Goal: Transaction & Acquisition: Purchase product/service

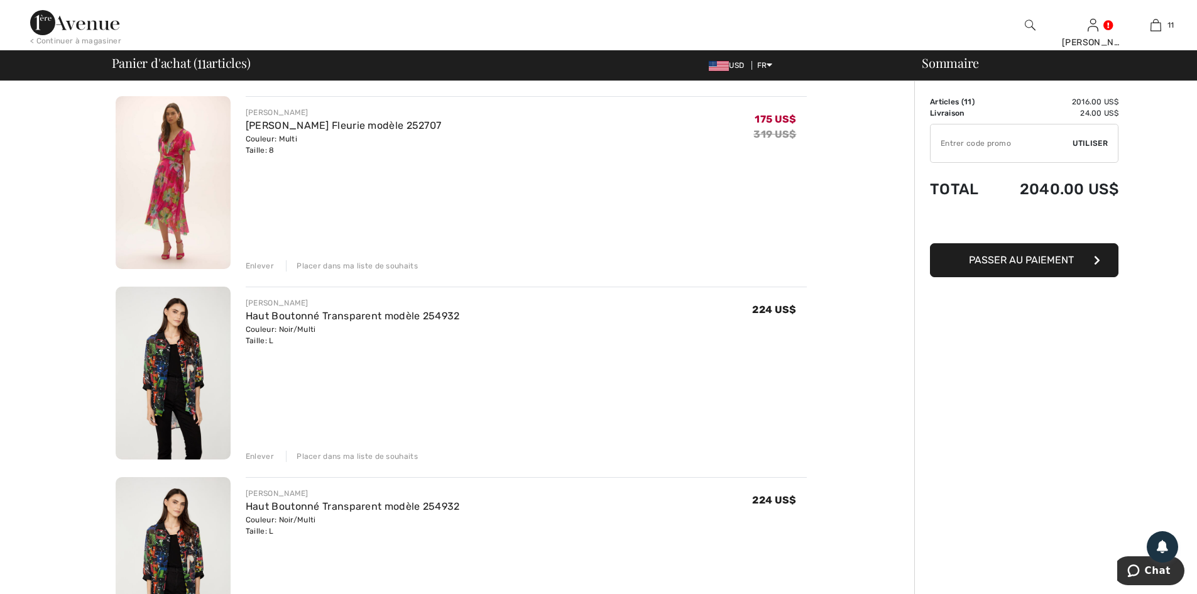
click at [199, 197] on img at bounding box center [173, 182] width 115 height 173
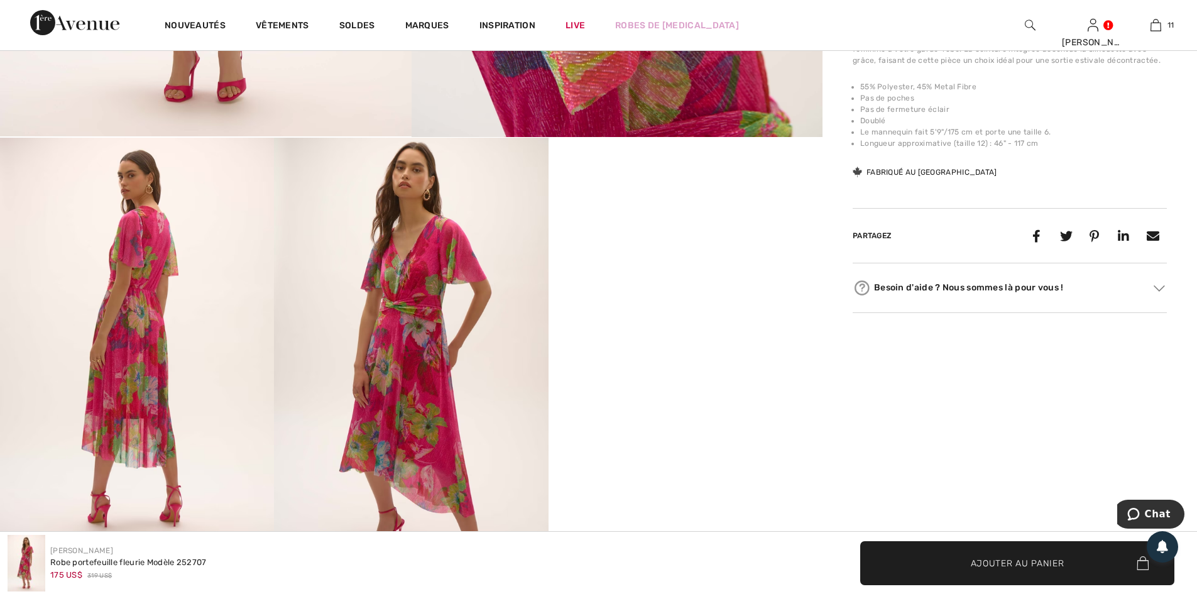
scroll to position [503, 0]
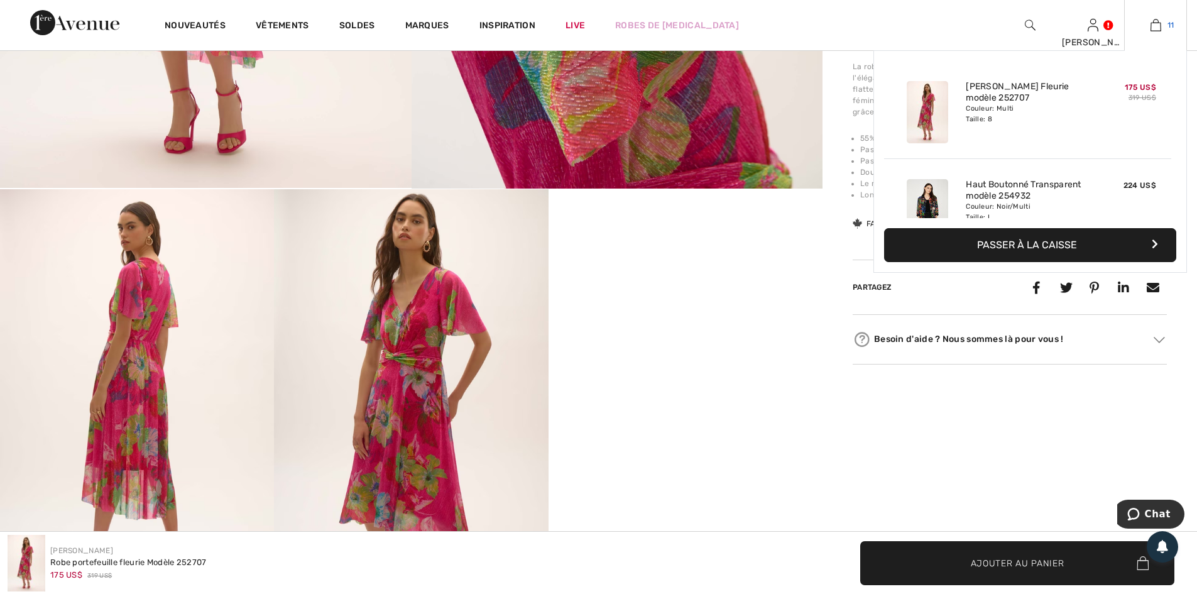
click at [1153, 25] on img at bounding box center [1156, 25] width 11 height 15
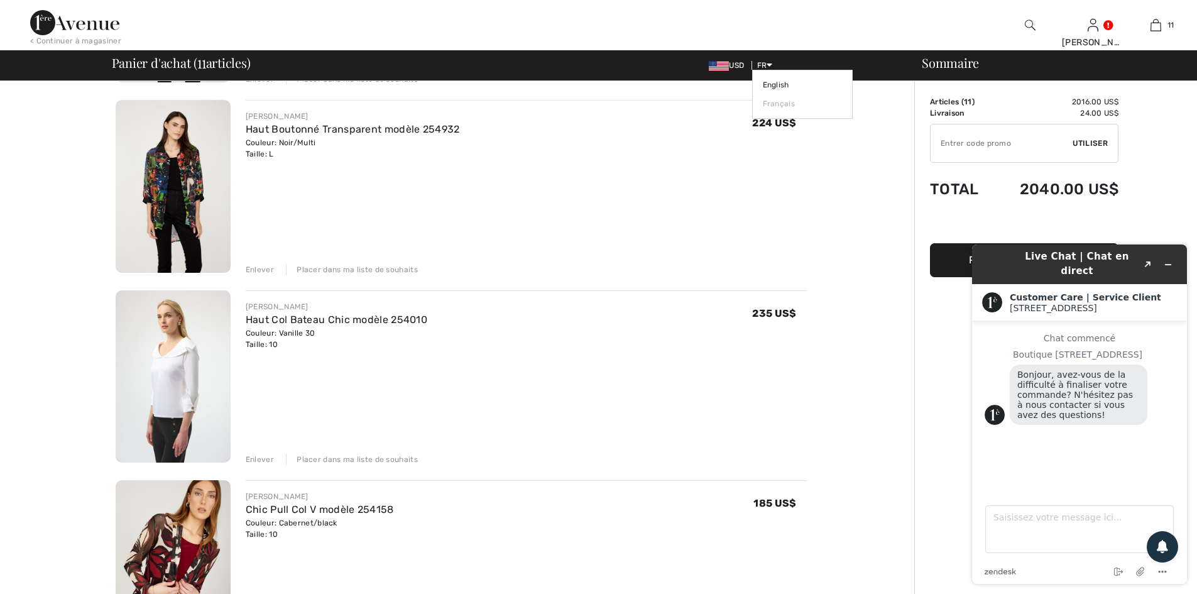
click at [766, 63] on span "FR" at bounding box center [765, 65] width 16 height 9
click at [769, 62] on icon at bounding box center [770, 64] width 6 height 9
click at [767, 80] on link "English" at bounding box center [802, 84] width 79 height 19
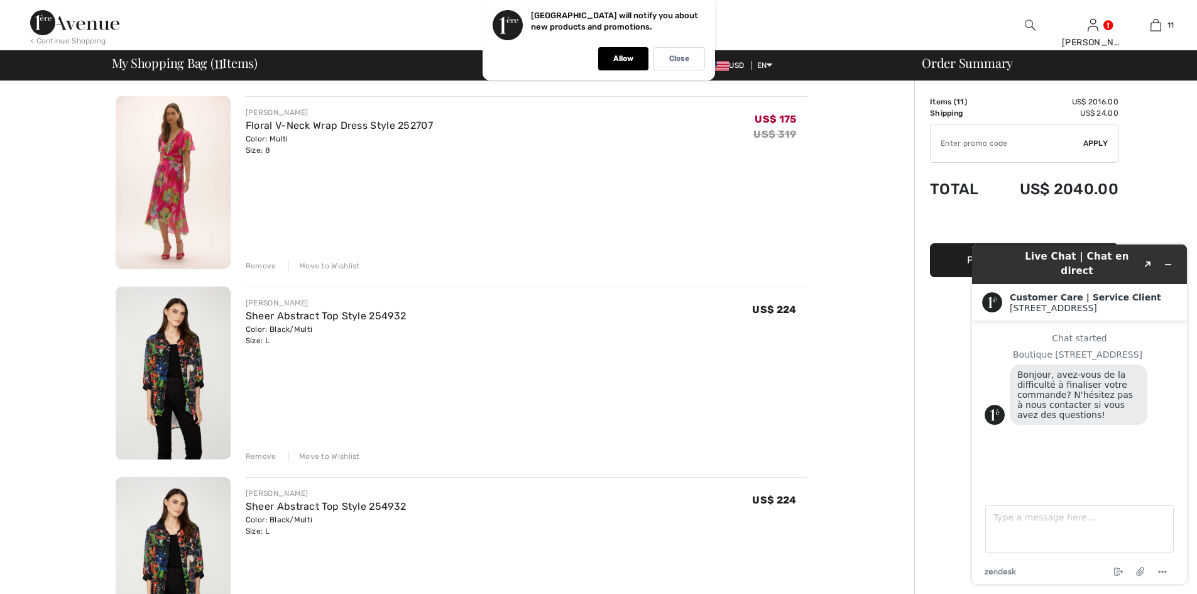
click at [265, 261] on div "Remove" at bounding box center [261, 265] width 31 height 11
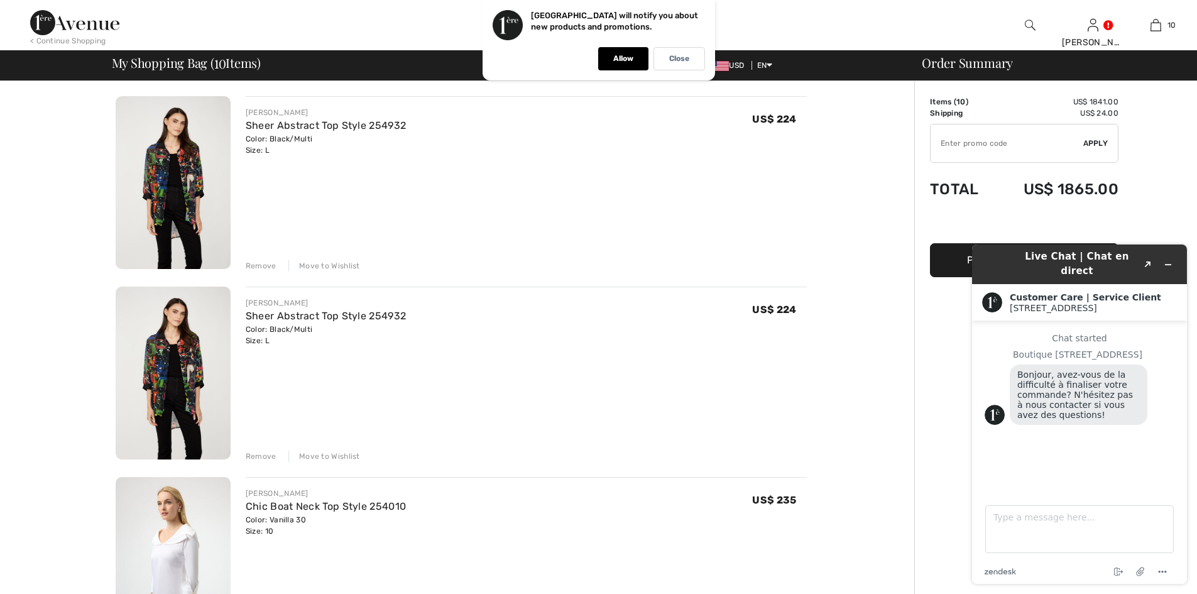
click at [259, 458] on div "Remove" at bounding box center [261, 456] width 31 height 11
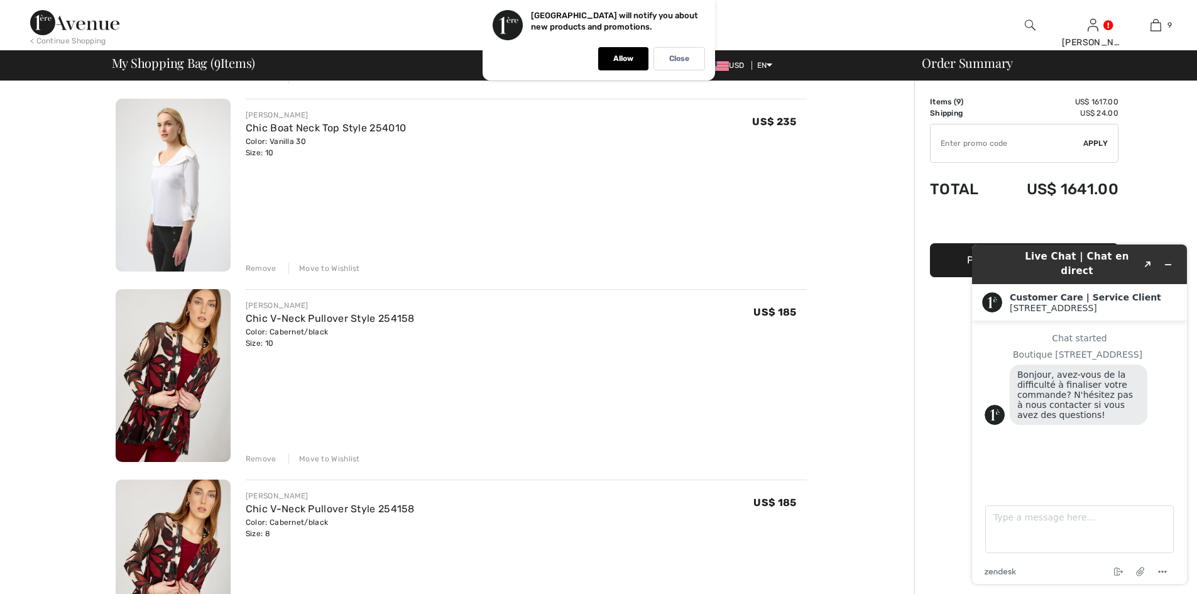
scroll to position [189, 0]
click at [258, 268] on div "Remove" at bounding box center [261, 267] width 31 height 11
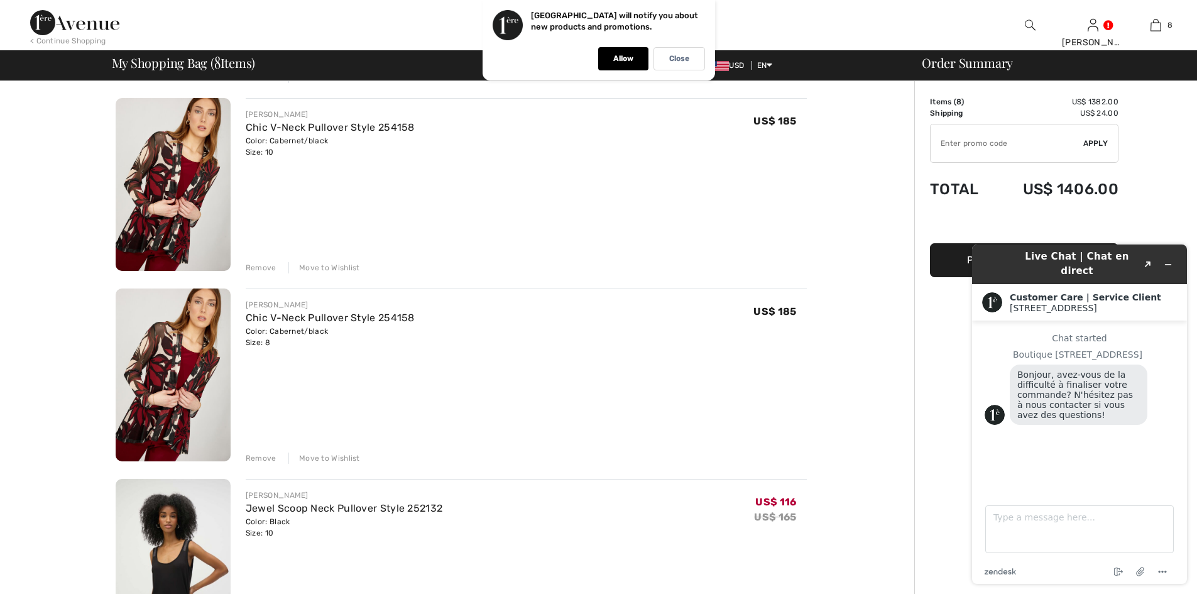
click at [253, 457] on div "Remove" at bounding box center [261, 457] width 31 height 11
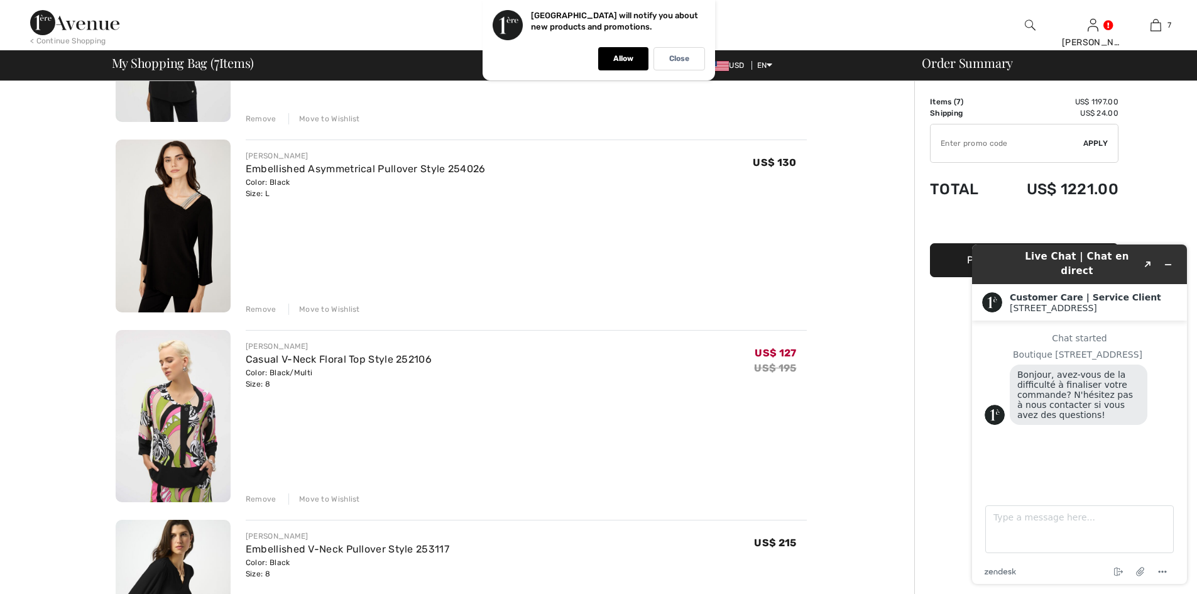
scroll to position [628, 0]
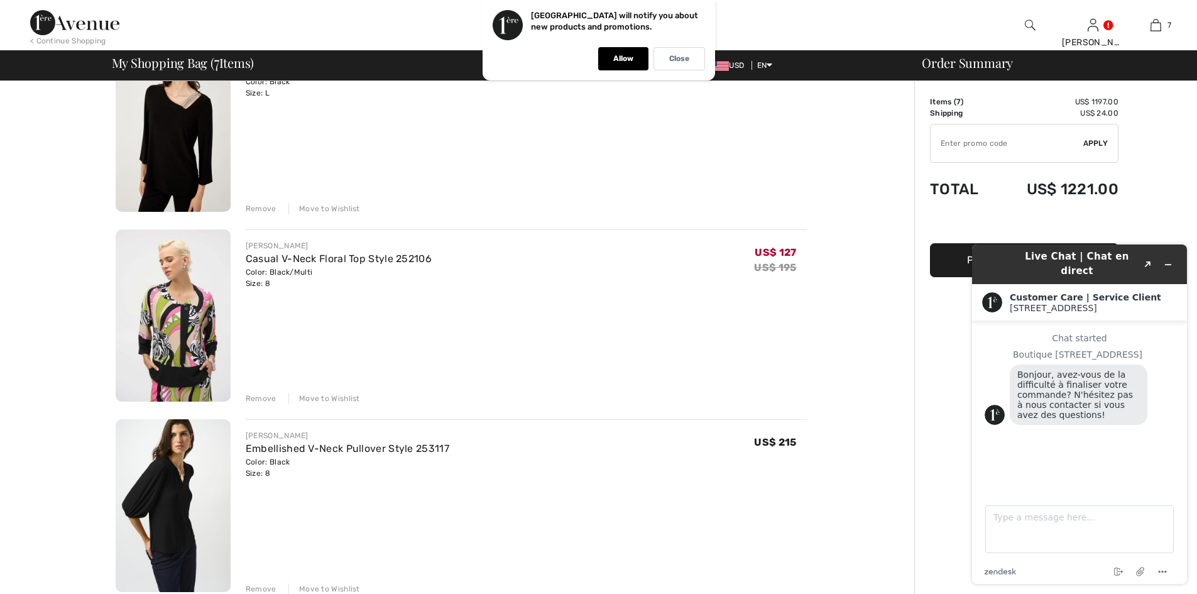
click at [268, 391] on div "Remove Move to Wishlist" at bounding box center [526, 397] width 561 height 14
click at [259, 397] on div "Remove" at bounding box center [261, 398] width 31 height 11
